Goal: Communication & Community: Answer question/provide support

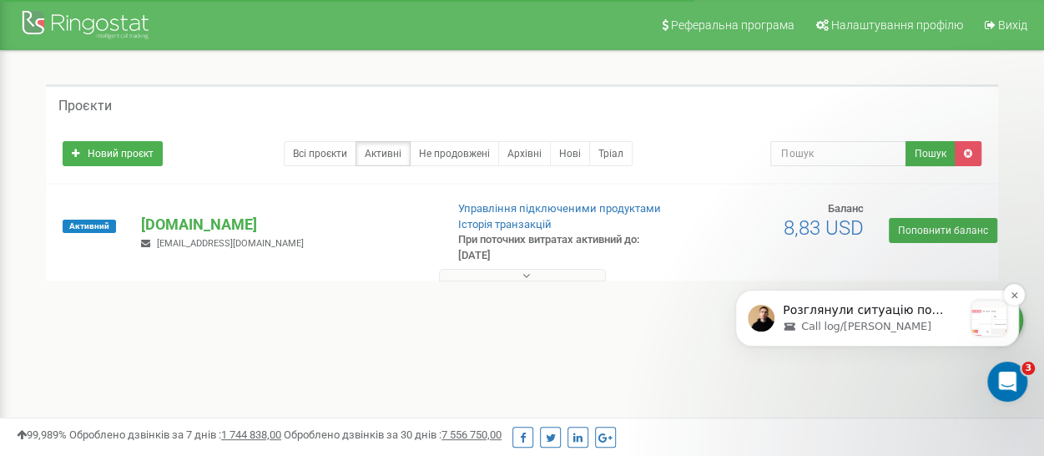
click at [902, 318] on p "Розглянули ситуацію по прикладу дзвінка, який ви надали: Спочатку дзвінок пішов…" at bounding box center [873, 310] width 180 height 17
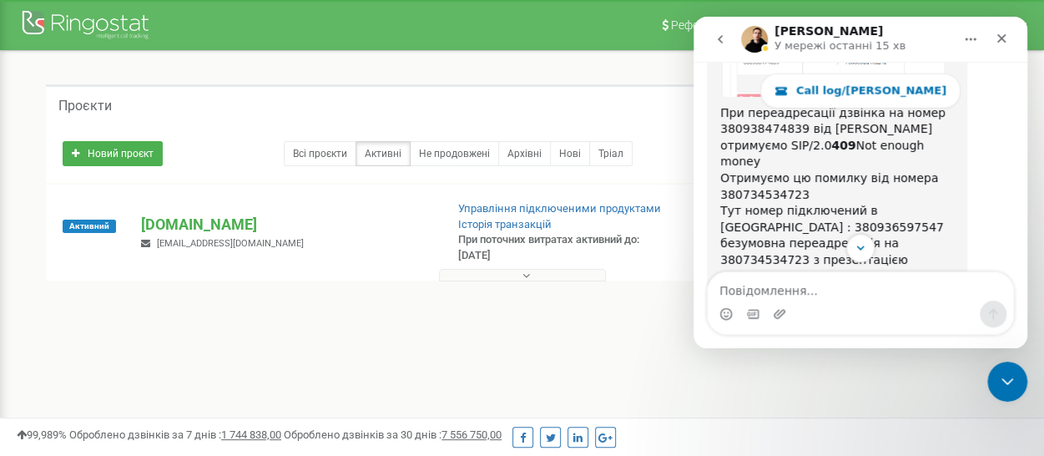
scroll to position [2146, 0]
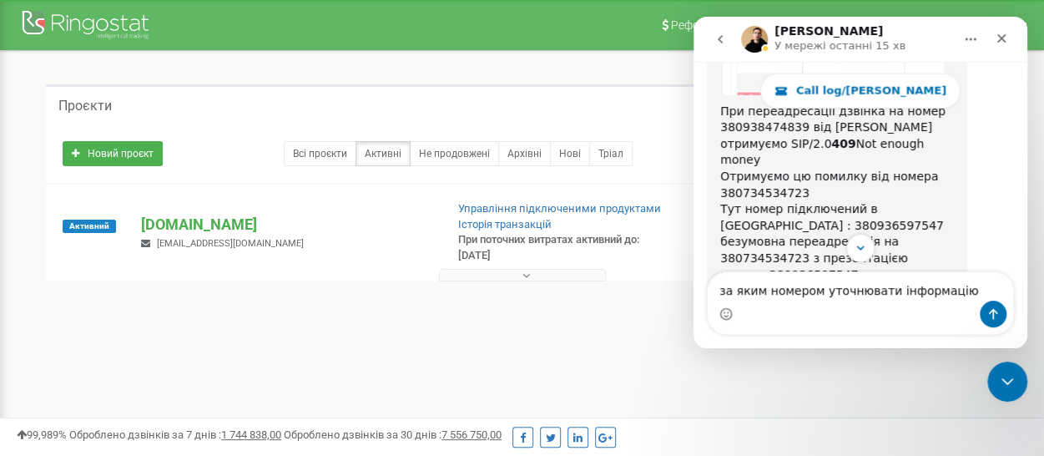
type textarea "за яким номером уточнювати інформацію"
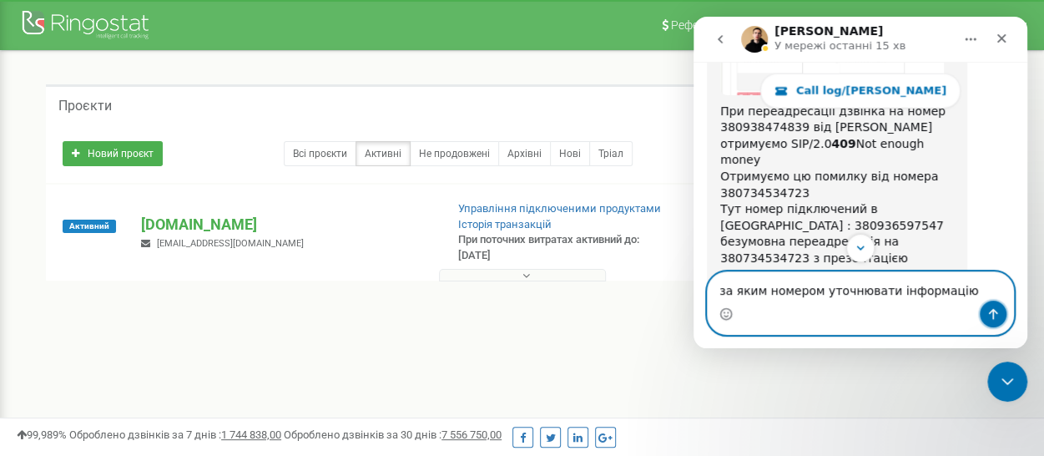
click at [985, 314] on button "Надіслати повідомлення…" at bounding box center [993, 313] width 27 height 27
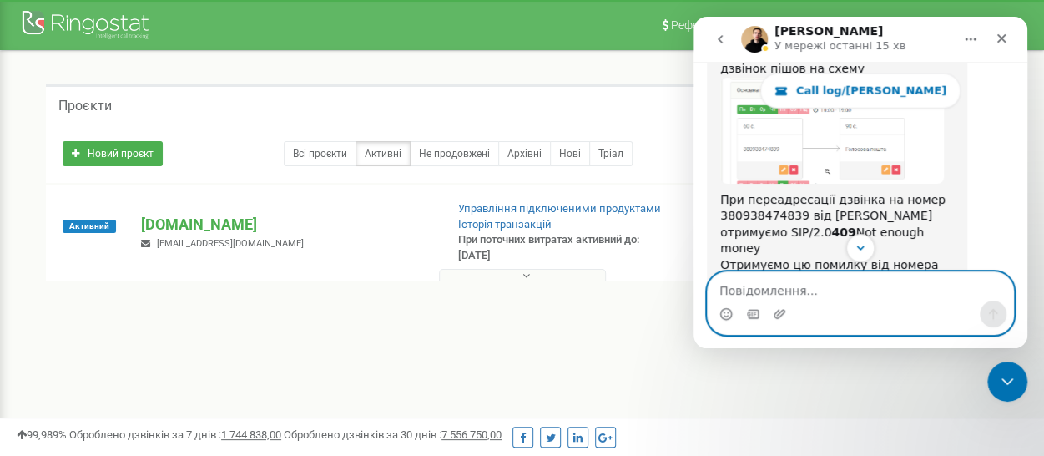
scroll to position [2041, 0]
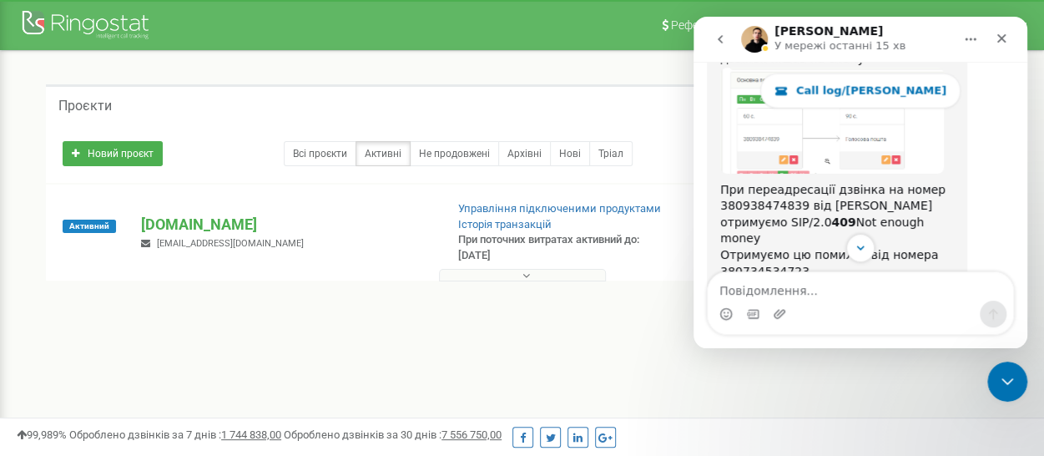
click at [820, 361] on img "Vladyslav каже…" at bounding box center [832, 395] width 224 height 68
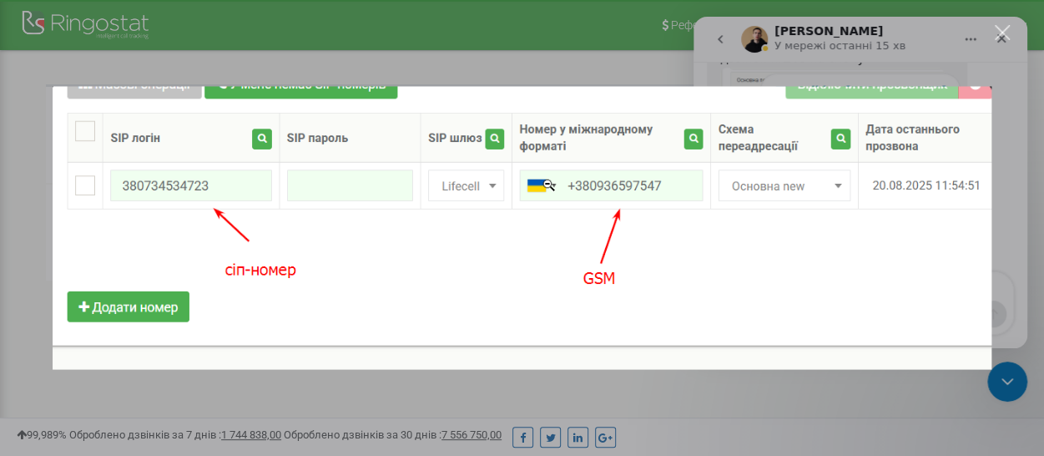
click at [999, 30] on div "Закрити" at bounding box center [1003, 33] width 16 height 16
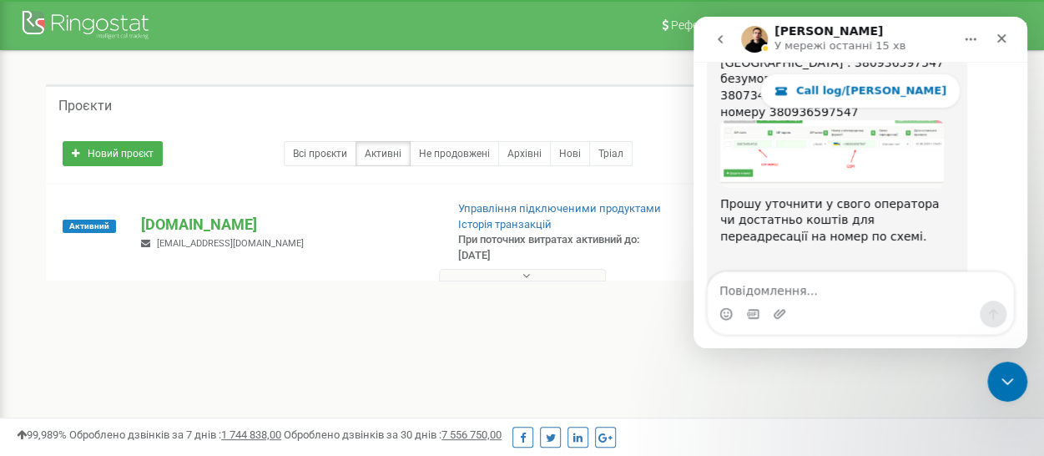
scroll to position [2284, 0]
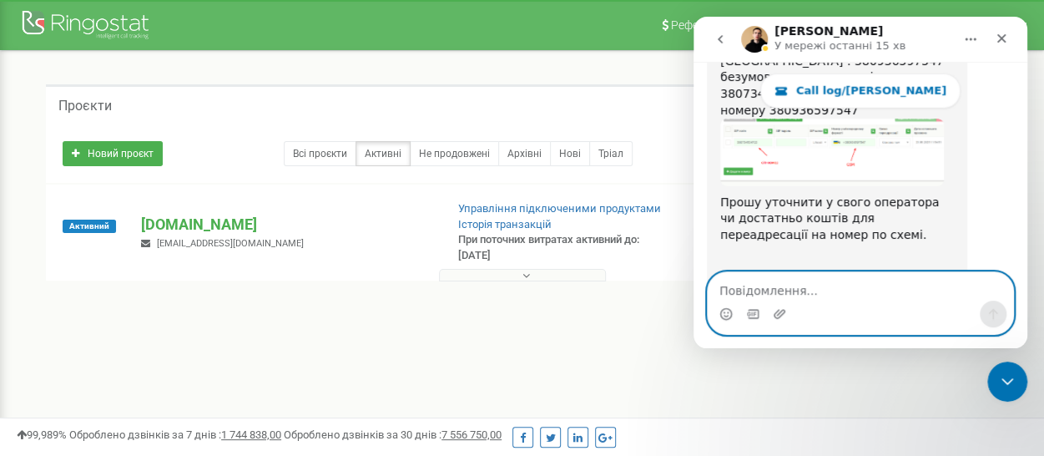
click at [769, 290] on textarea "Повідомлення..." at bounding box center [860, 286] width 305 height 28
type textarea "Тобто уточнити за цей номер?"
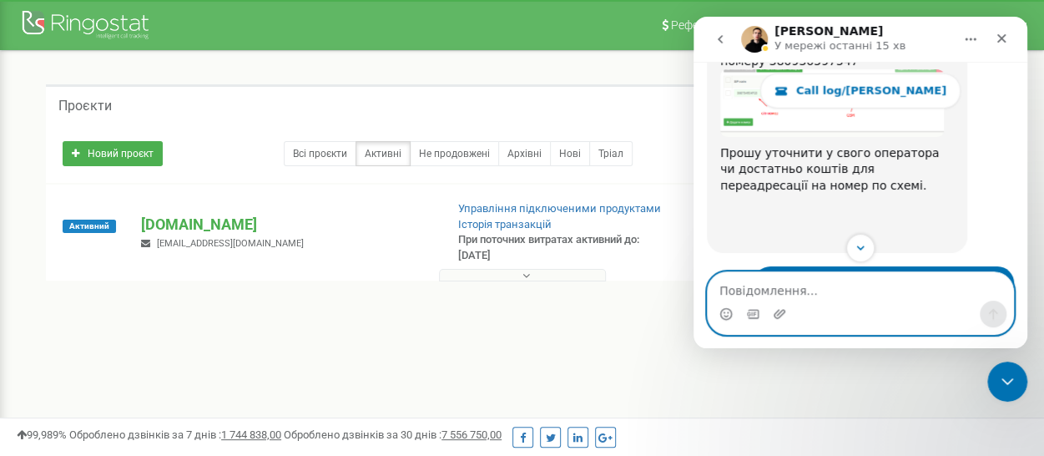
scroll to position [2398, 0]
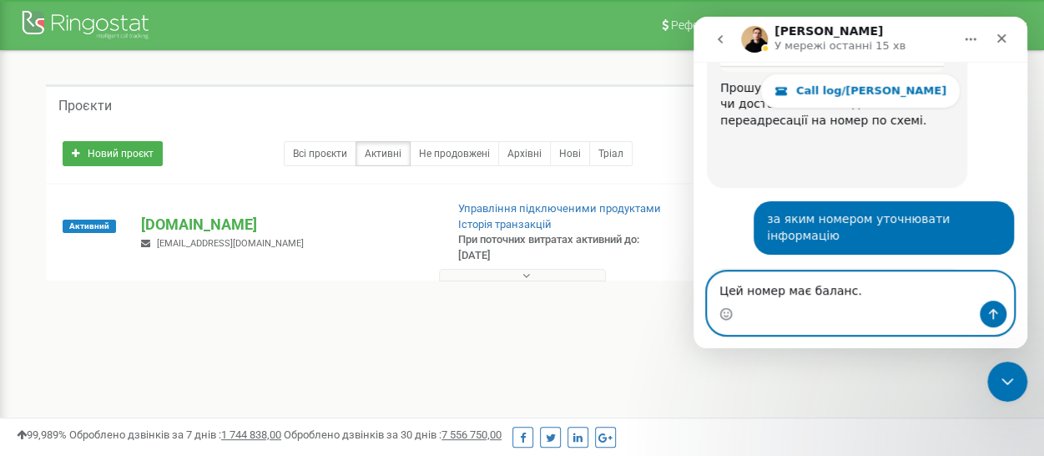
type textarea "Цей номер має баланс."
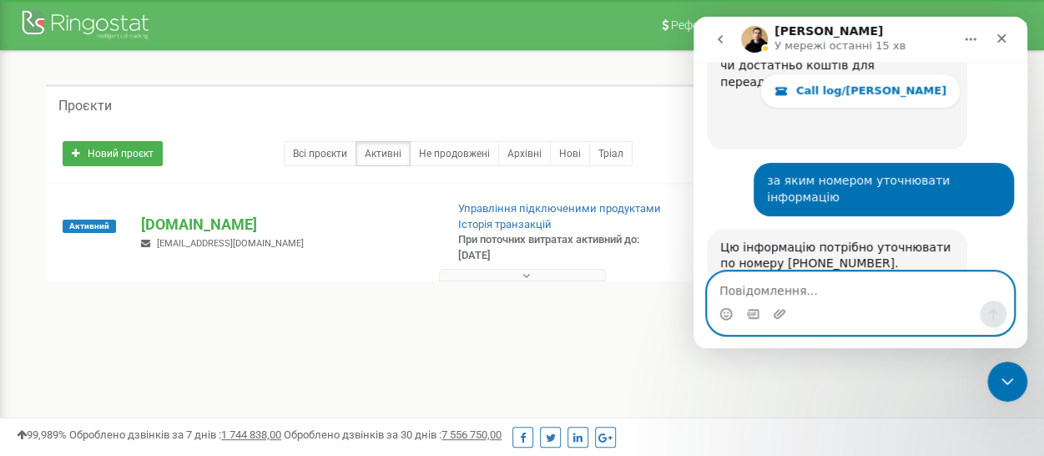
scroll to position [2438, 0]
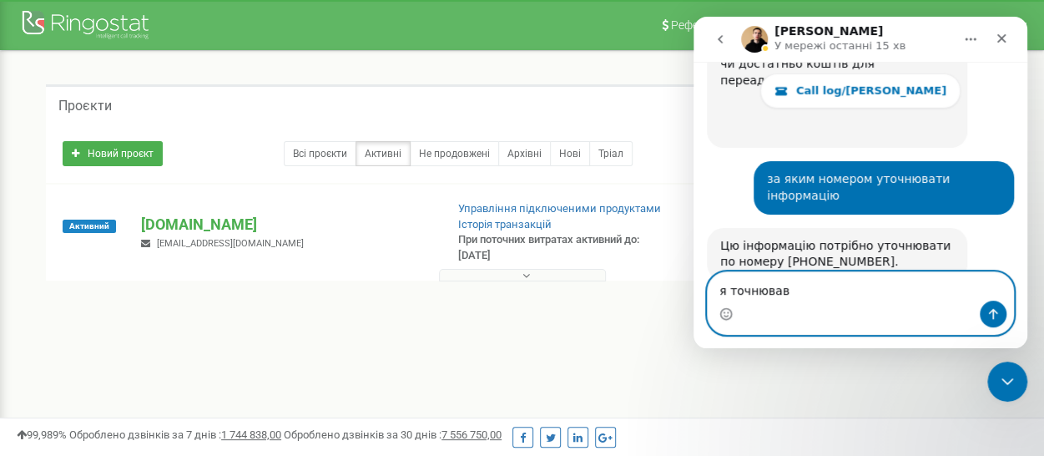
drag, startPoint x: 783, startPoint y: 295, endPoint x: 730, endPoint y: 291, distance: 52.7
click at [730, 291] on textarea "я точнював" at bounding box center [860, 286] width 305 height 28
type textarea "я уточнював"
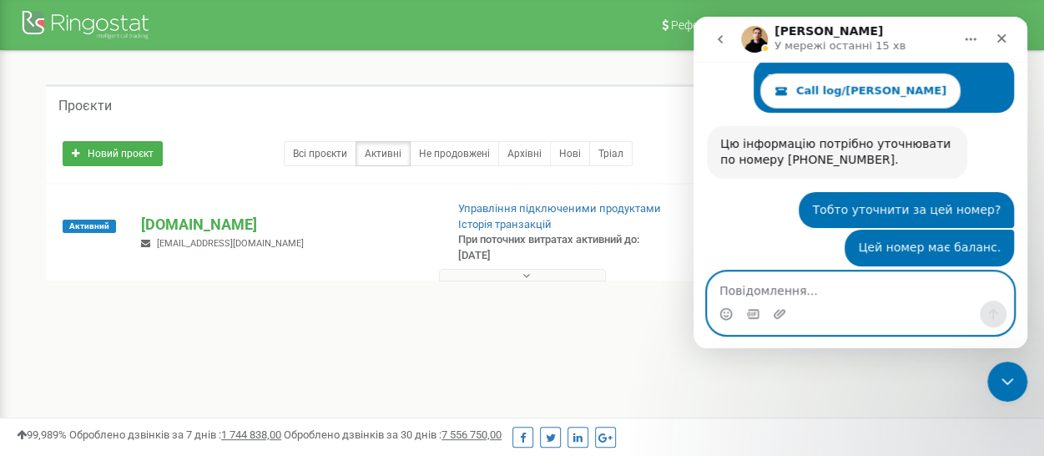
scroll to position [2570, 0]
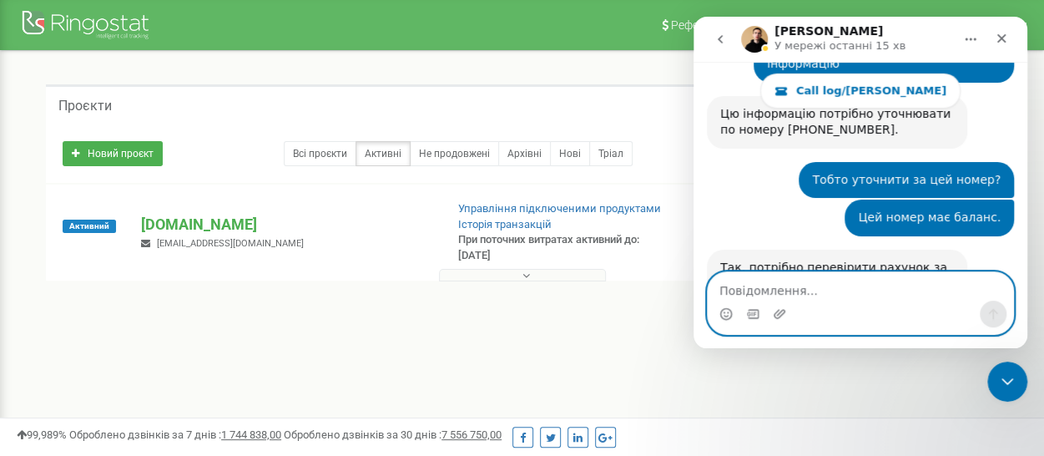
click at [774, 284] on textarea "Повідомлення..." at bounding box center [860, 286] width 305 height 28
type textarea "уточнюйте у лайфа баланс позитивний"
click at [995, 313] on icon "Надіслати повідомлення…" at bounding box center [993, 314] width 9 height 11
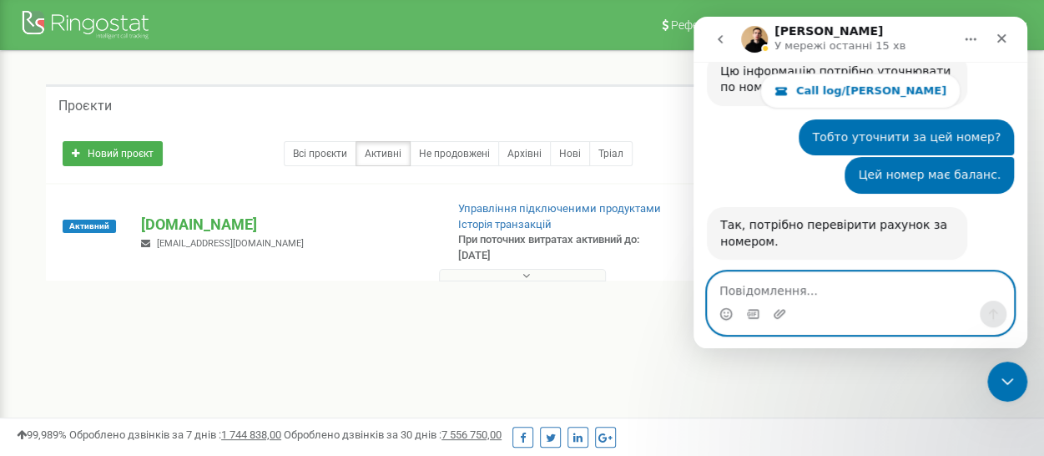
scroll to position [2620, 0]
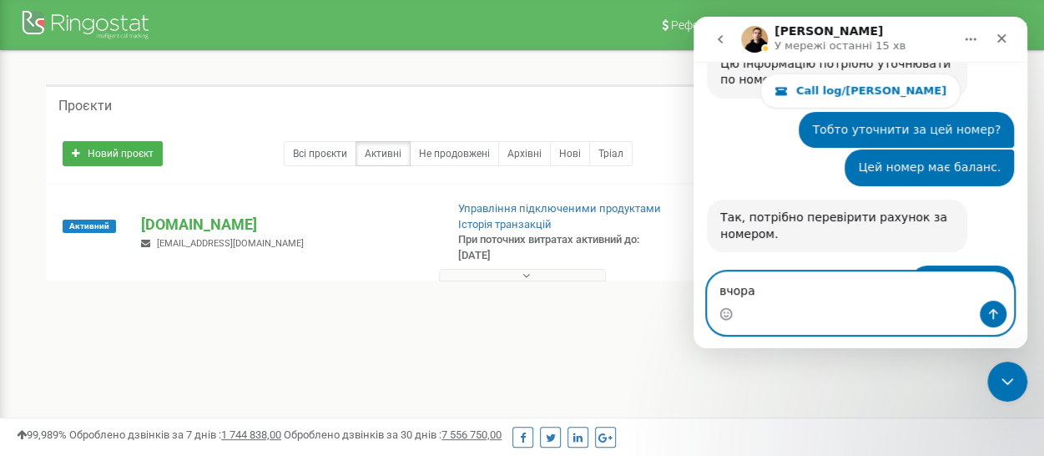
type textarea "вчора"
click at [988, 311] on icon "Надіслати повідомлення…" at bounding box center [992, 313] width 13 height 13
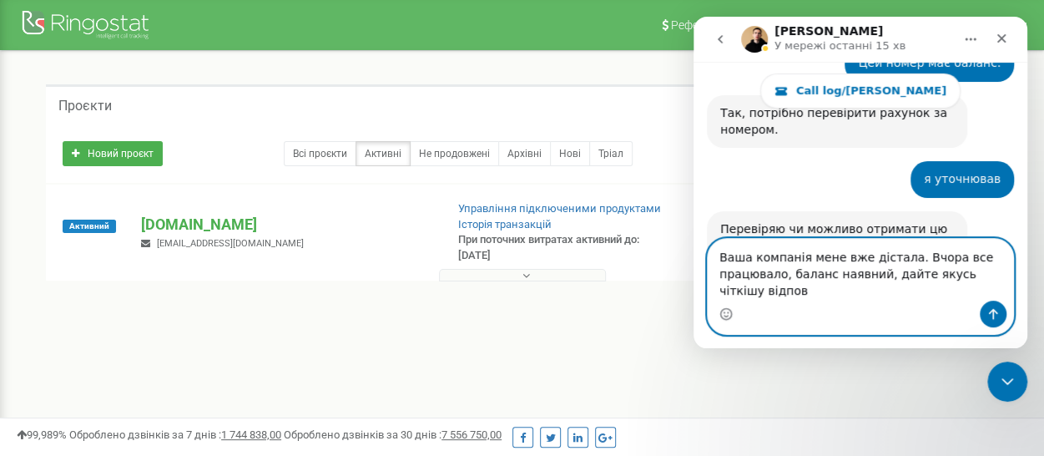
scroll to position [2741, 0]
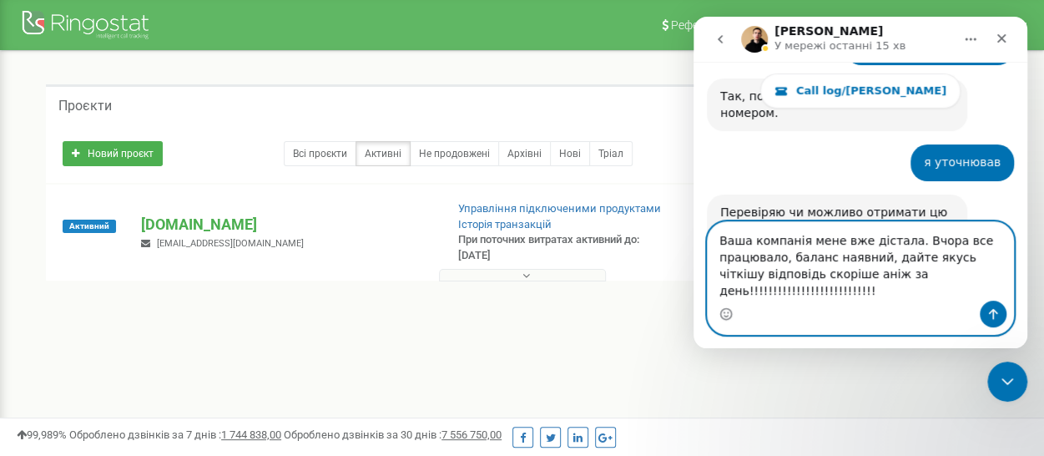
type textarea "Ваша компанія мене вже дістала. Вчора все працювало, баланс наявний, дайте якус…"
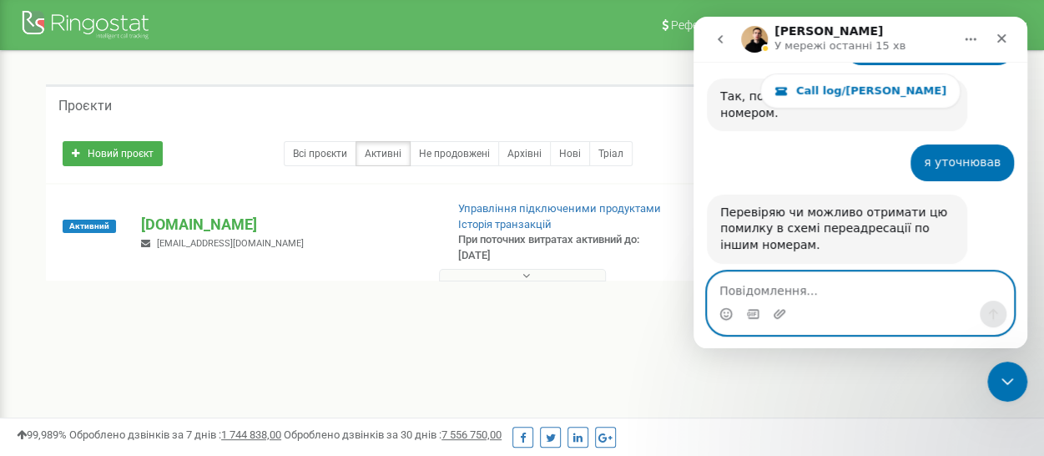
scroll to position [2806, 0]
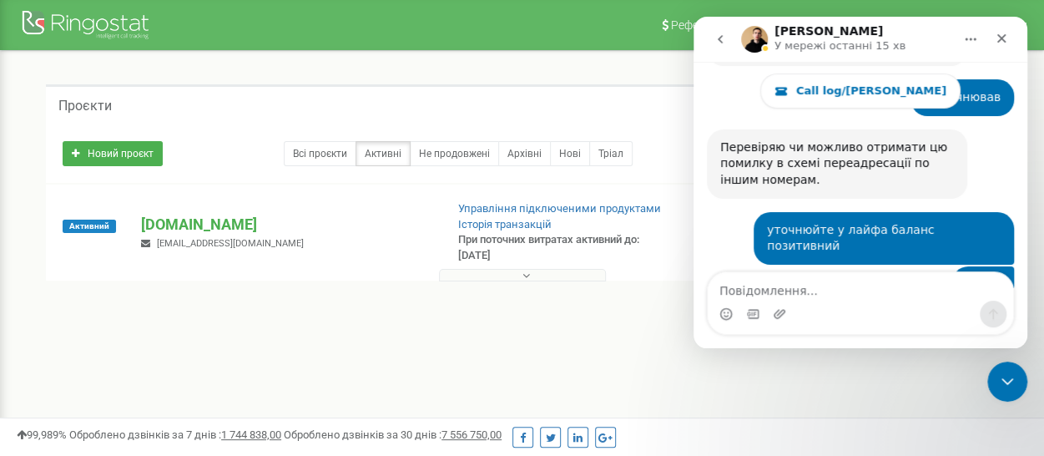
click at [611, 74] on div "Проєкти Новий проєкт Всі проєкти Активні Не продовжені Архівні [GEOGRAPHIC_DATA…" at bounding box center [522, 212] width 1019 height 323
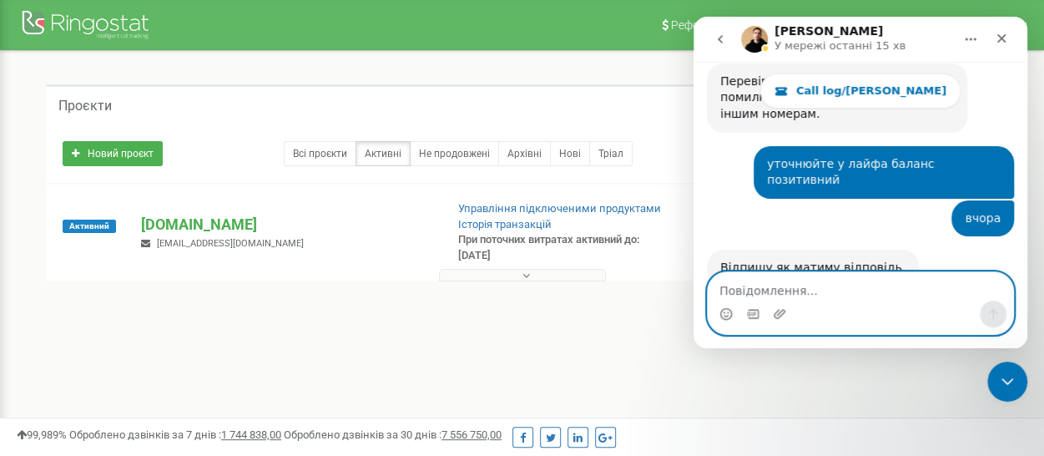
click at [784, 282] on textarea "Повідомлення..." at bounding box center [860, 286] width 305 height 28
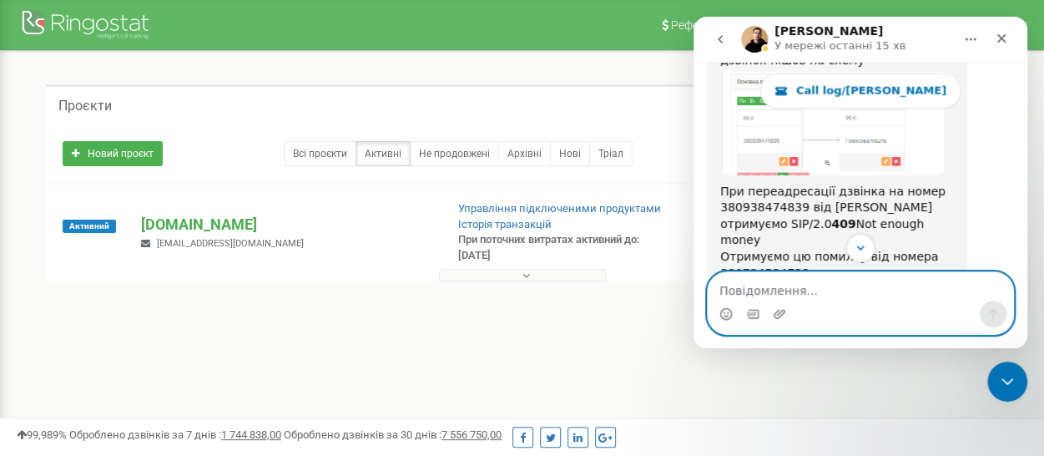
scroll to position [2043, 0]
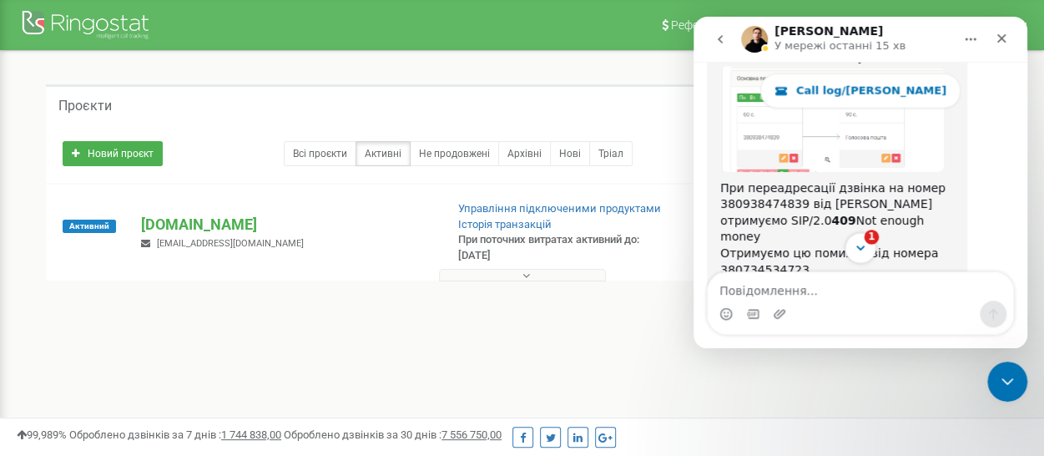
click at [855, 248] on icon "Scroll to bottom" at bounding box center [860, 247] width 15 height 15
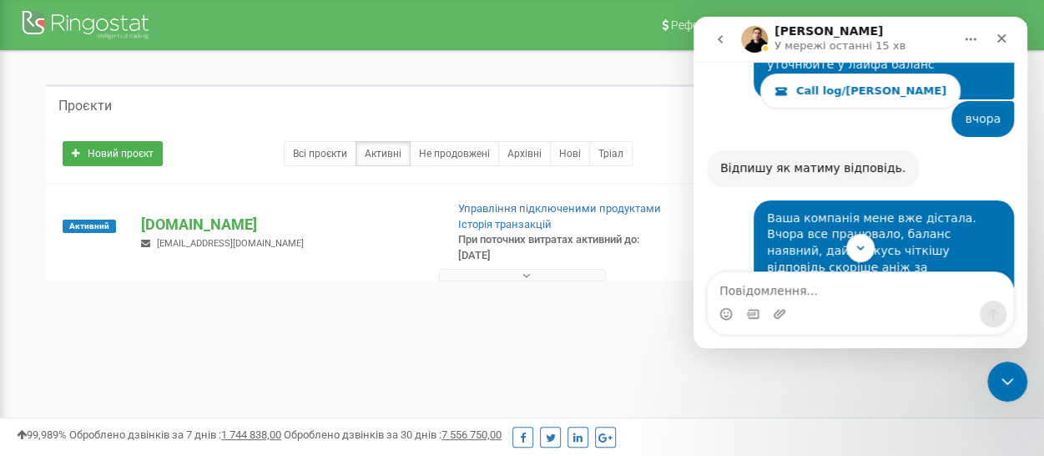
scroll to position [2971, 0]
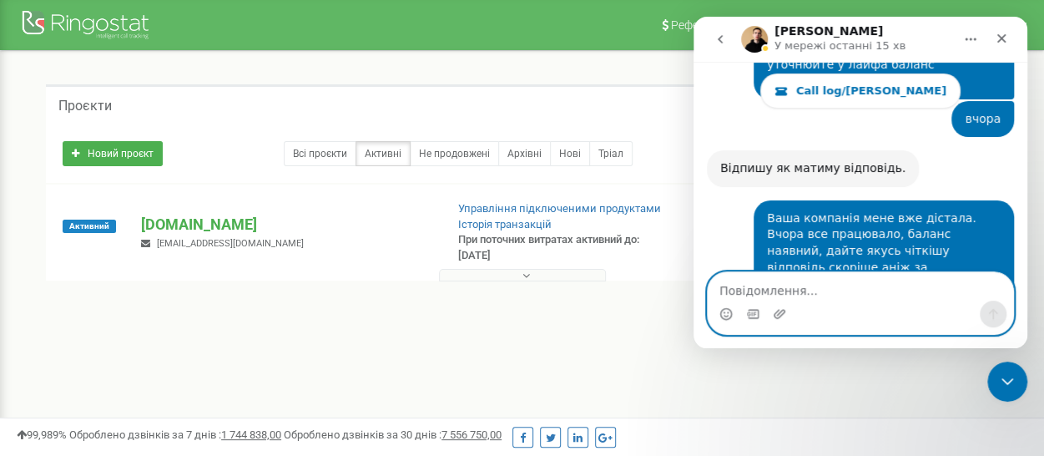
click at [799, 290] on textarea "Повідомлення..." at bounding box center [860, 286] width 305 height 28
type textarea "Спілкуюсь повторно"
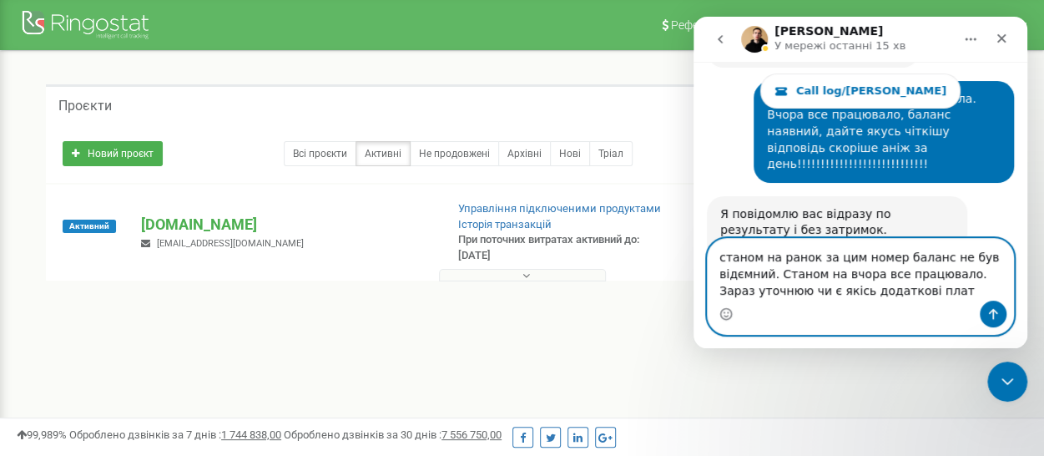
scroll to position [3027, 0]
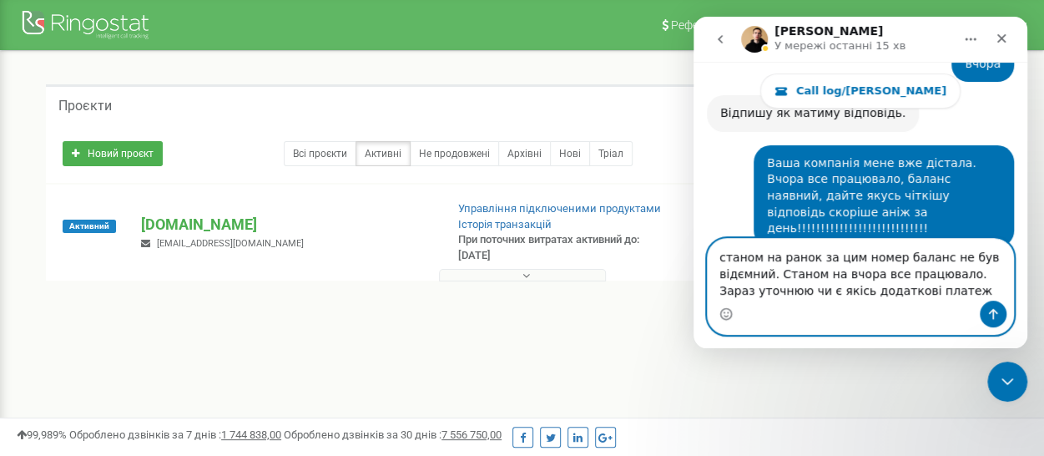
type textarea "станом на ранок за цим номер баланс не був відємний. Станом на вчора все працюв…"
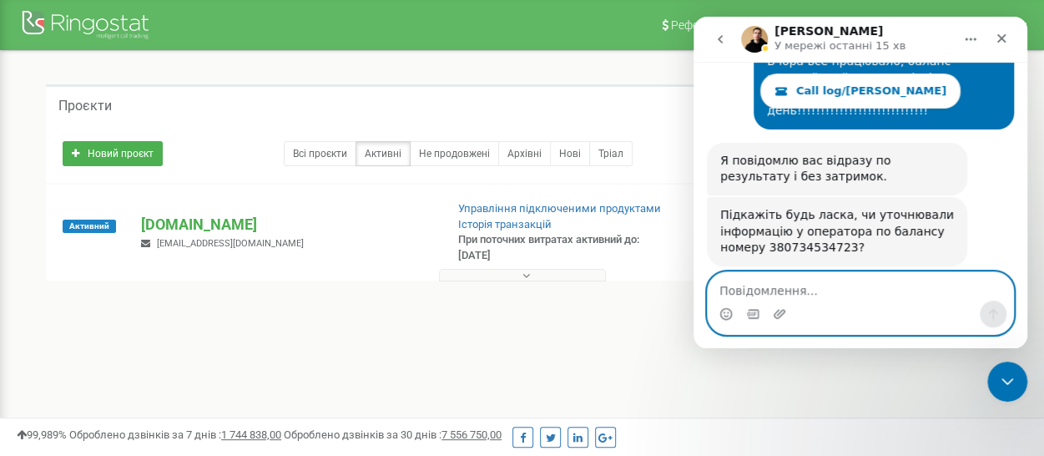
scroll to position [3173, 0]
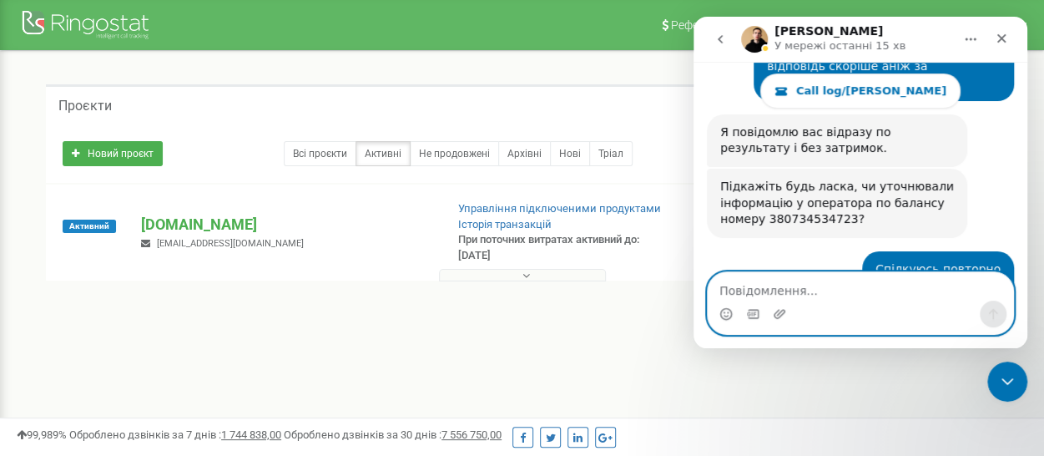
click at [753, 286] on textarea "Повідомлення..." at bounding box center [860, 286] width 305 height 28
type textarea "У оператора все гаразд."
click at [753, 286] on textarea "У оператора все гаразд." at bounding box center [860, 286] width 305 height 28
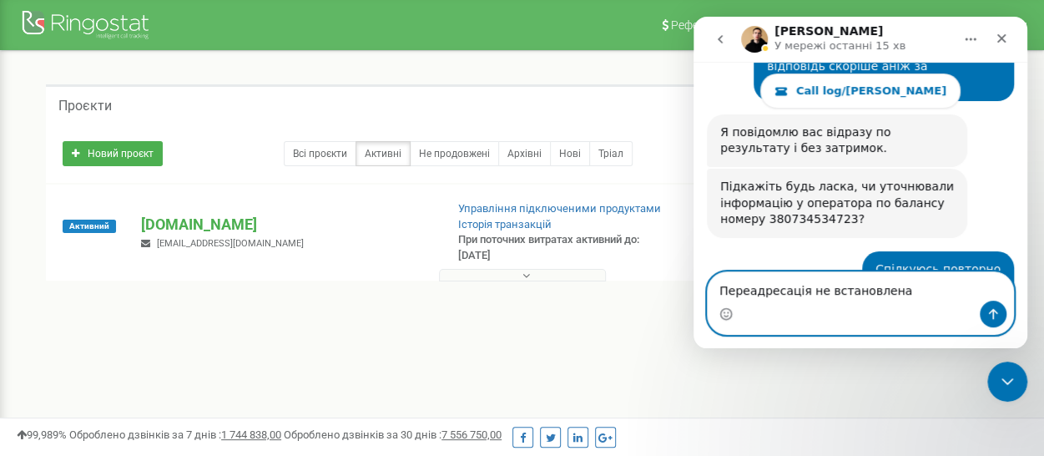
type textarea "Переадресація не встановлена"
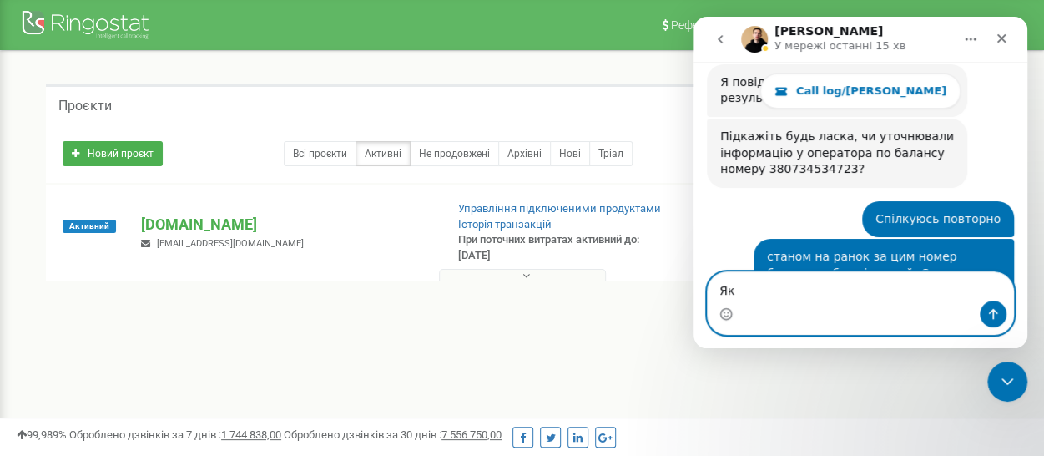
type textarea "[PERSON_NAME]"
type textarea "Питання. ЧОМУ?"
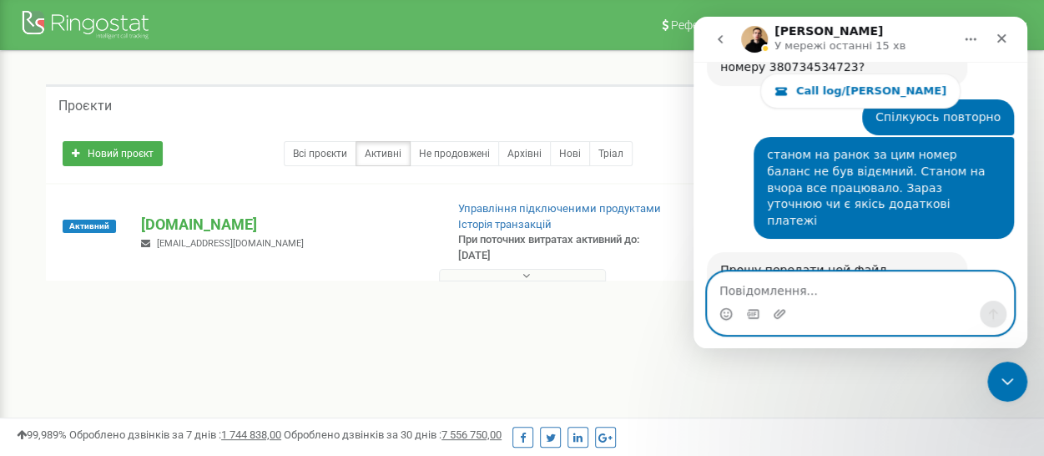
scroll to position [3359, 0]
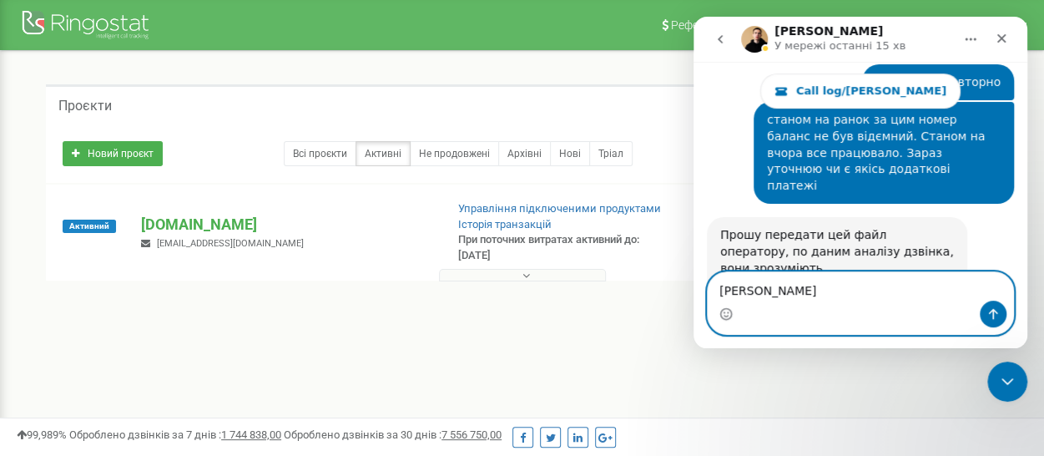
type textarea "Так"
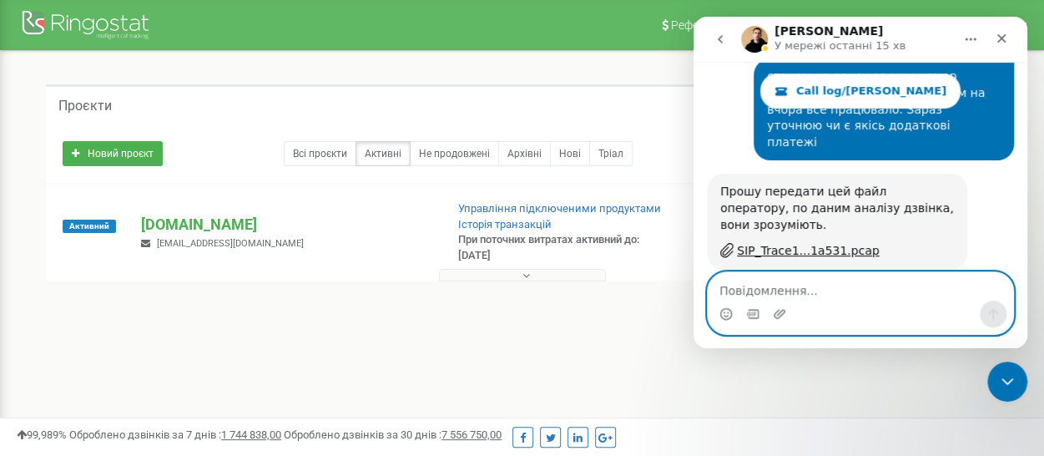
scroll to position [3410, 0]
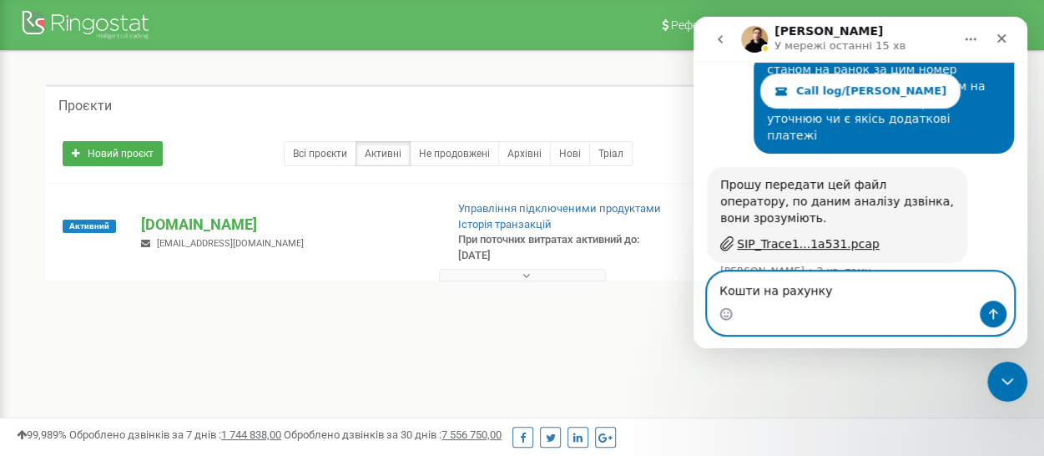
type textarea "Кошти на рахунку [PERSON_NAME]"
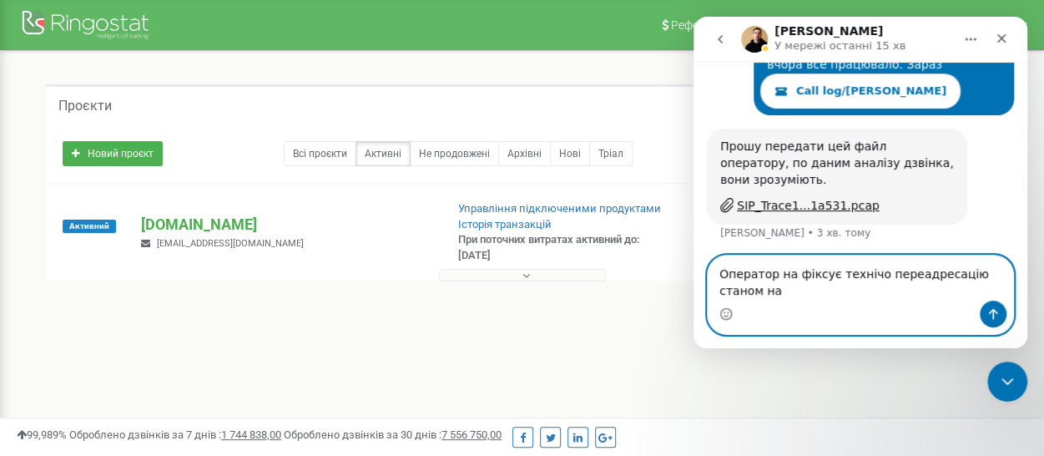
scroll to position [3465, 0]
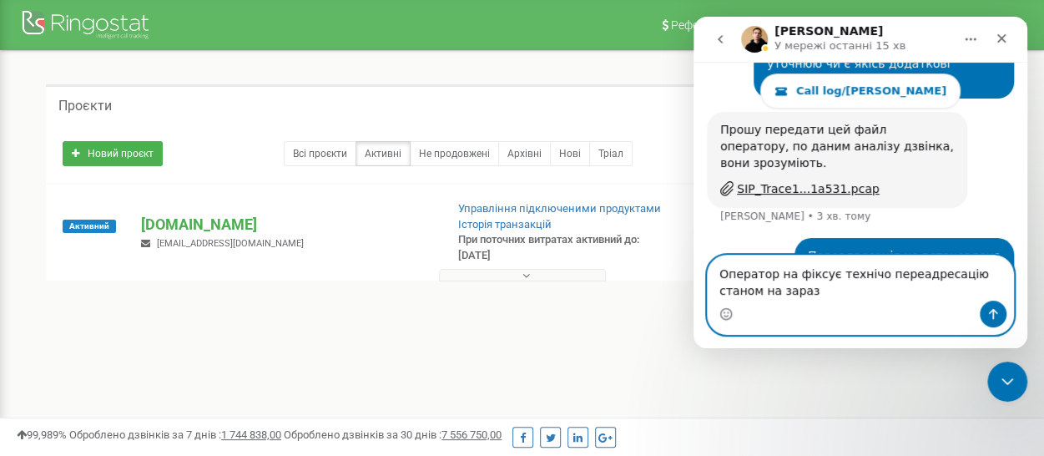
type textarea "Оператор на фіксує технічо переадресацію станом на зараз"
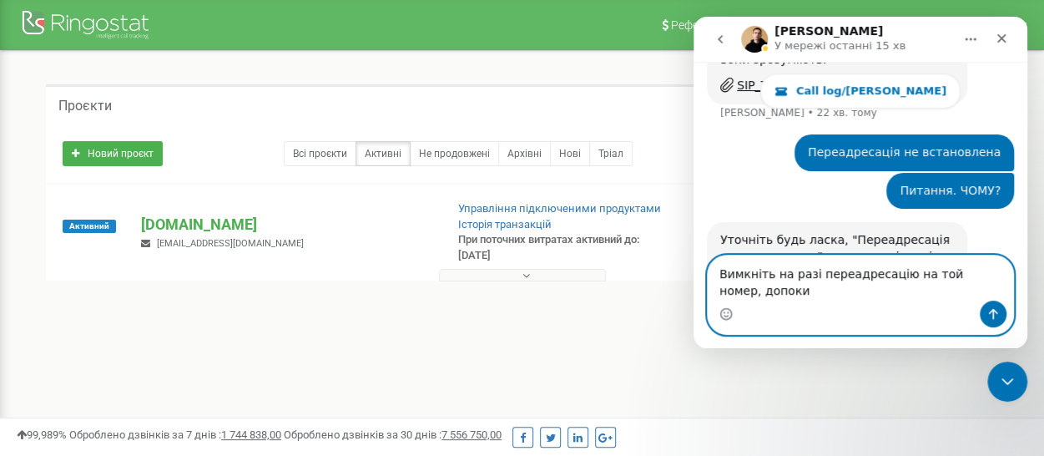
scroll to position [3585, 0]
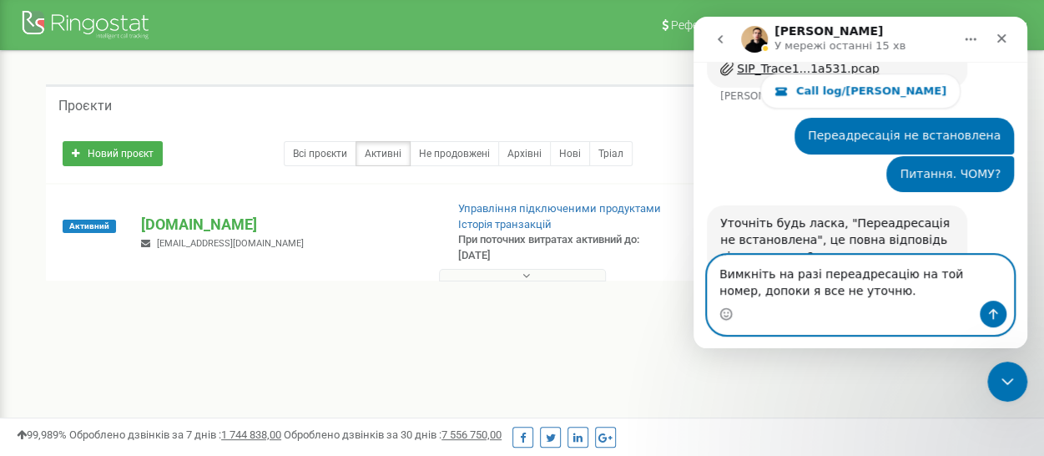
type textarea "Вимкніть на разі переадресацію на той номер, допоки я все не уточню."
click at [1000, 311] on button "Надіслати повідомлення…" at bounding box center [993, 313] width 27 height 27
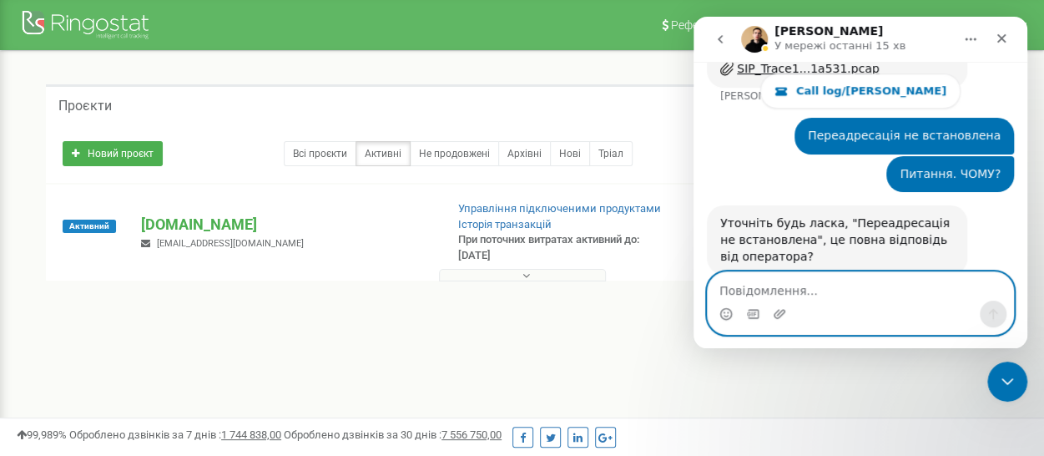
scroll to position [3634, 0]
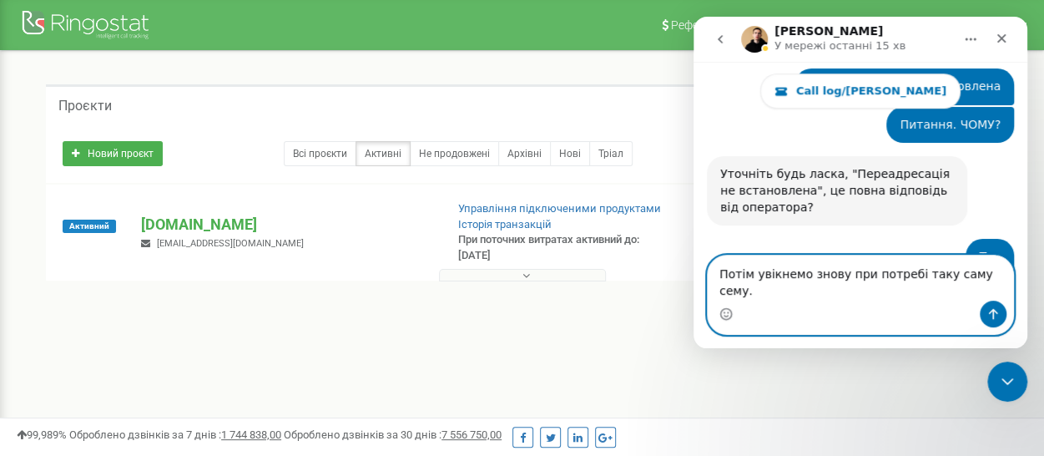
click at [767, 294] on textarea "Потім увікнемо знову при потребі таку саму сему." at bounding box center [860, 277] width 305 height 45
click at [873, 293] on textarea "Потім увімкнемо знову при потребі таку саму сему." at bounding box center [860, 277] width 305 height 45
click at [971, 295] on textarea "Потім увімкнемо знову при потребі таку саму сему." at bounding box center [860, 277] width 305 height 45
type textarea "Потім увімкнемо знову при потребі таку саму схему."
click at [991, 315] on icon "Надіслати повідомлення…" at bounding box center [992, 313] width 13 height 13
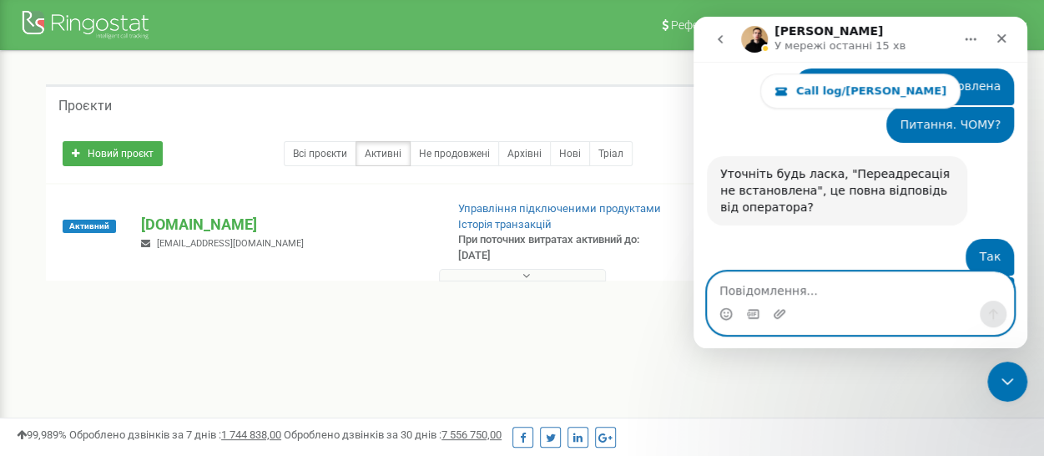
scroll to position [3688, 0]
